Goal: Task Accomplishment & Management: Use online tool/utility

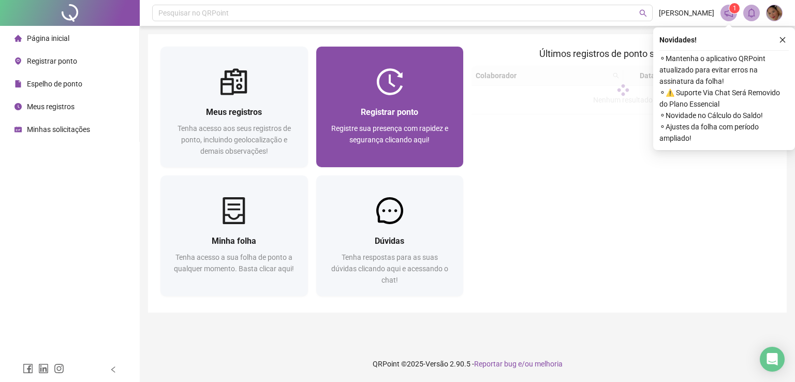
click at [399, 91] on img at bounding box center [389, 81] width 27 height 27
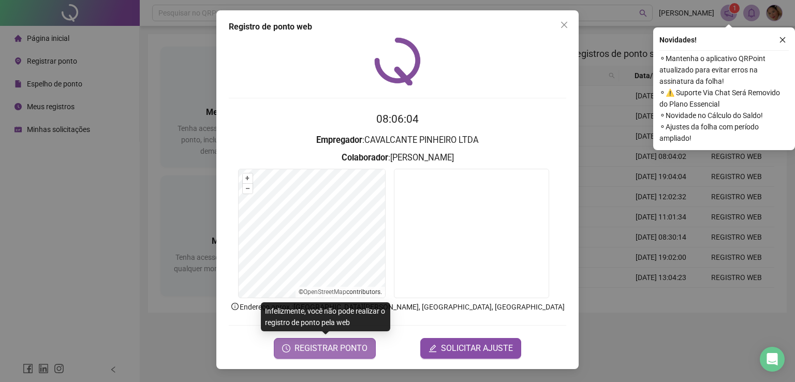
click at [337, 351] on span "REGISTRAR PONTO" at bounding box center [331, 348] width 73 height 12
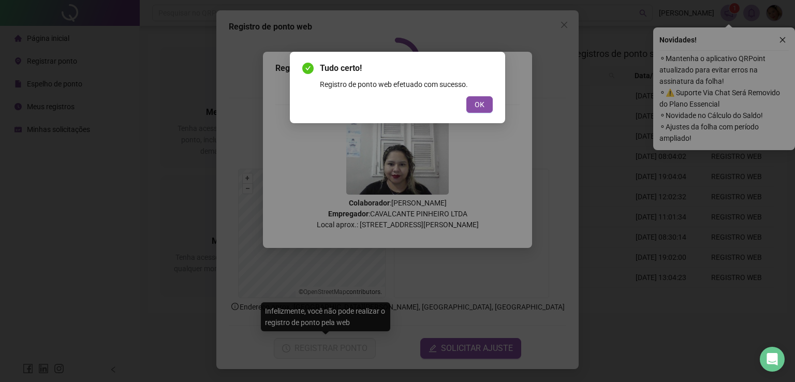
click at [498, 106] on div "Tudo certo! Registro de ponto web efetuado com sucesso. OK" at bounding box center [397, 87] width 215 height 71
click at [486, 107] on button "OK" at bounding box center [480, 104] width 26 height 17
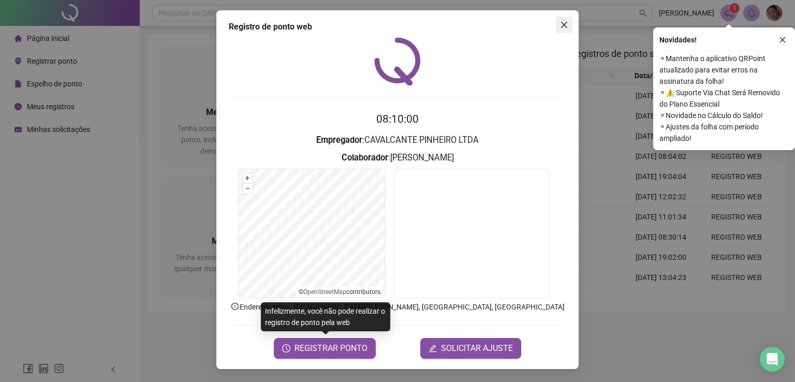
click at [570, 25] on span "Close" at bounding box center [564, 25] width 17 height 8
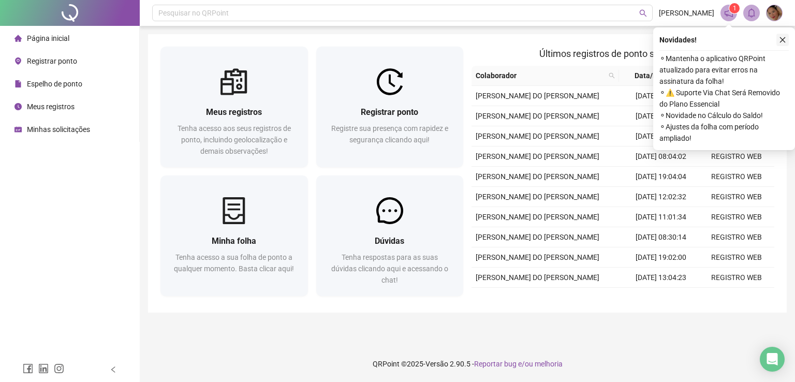
click at [789, 42] on button "button" at bounding box center [783, 40] width 12 height 12
